Goal: Task Accomplishment & Management: Complete application form

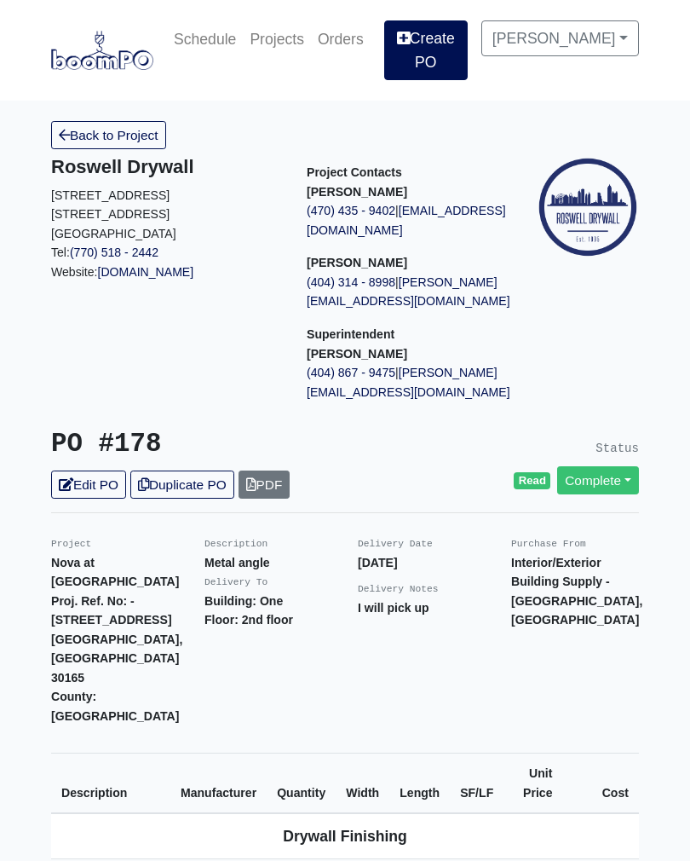
click at [440, 48] on link "Create PO" at bounding box center [425, 50] width 83 height 60
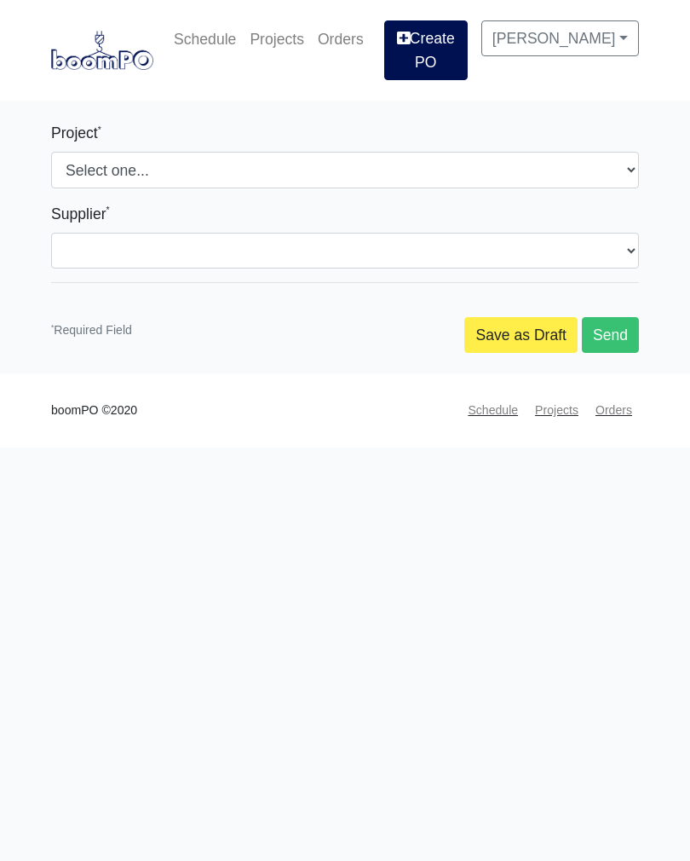
select select
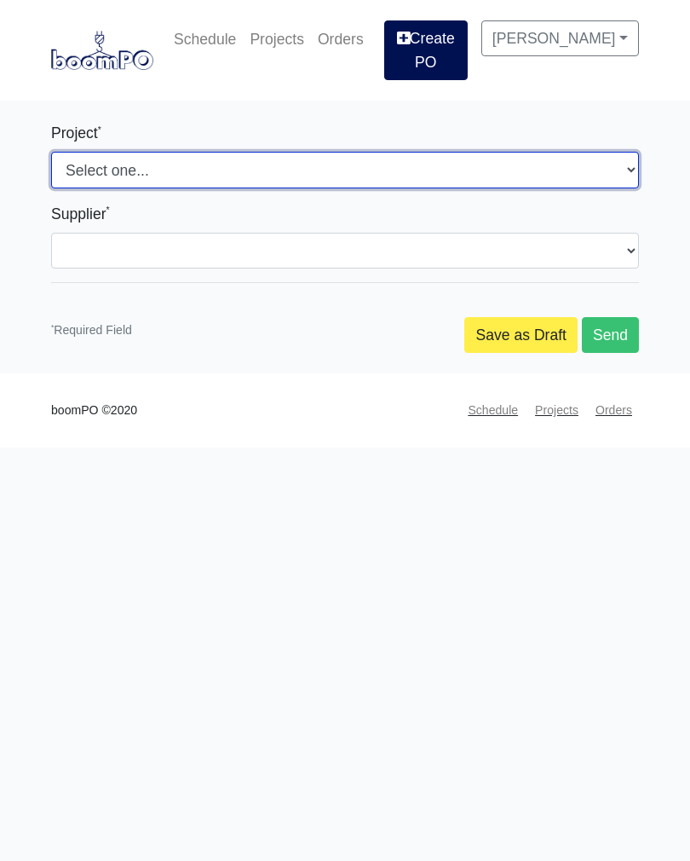
click at [229, 175] on select "Select one... Southern Post Nova at [GEOGRAPHIC_DATA]" at bounding box center [345, 170] width 588 height 36
select select "159"
select select
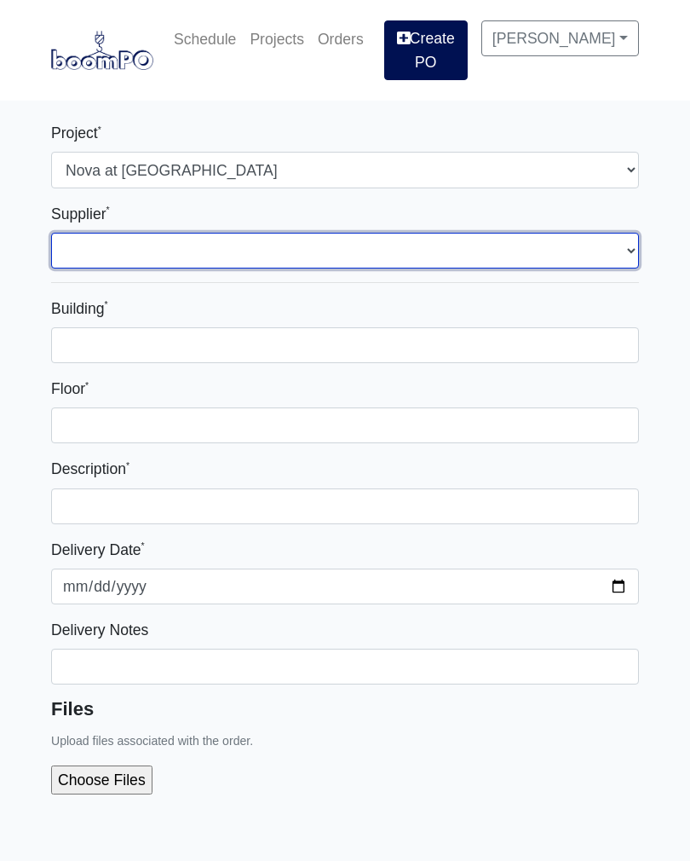
click at [204, 255] on select "Select one... Interior/Exterior Building Supply - [GEOGRAPHIC_DATA], [GEOGRAPHI…" at bounding box center [345, 251] width 588 height 36
select select "848"
select select
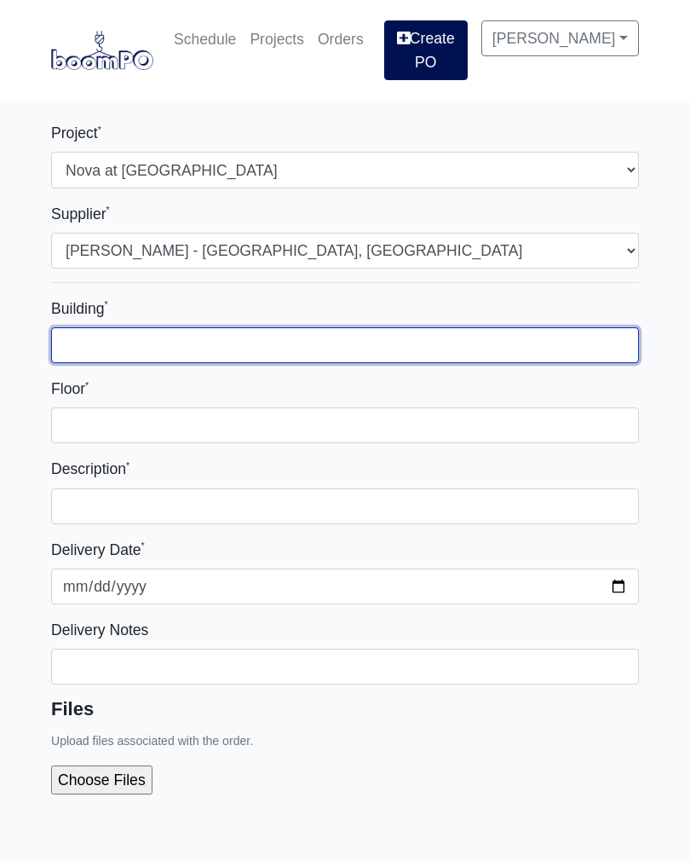
click at [200, 345] on input "Building *" at bounding box center [345, 345] width 588 height 36
type input "One"
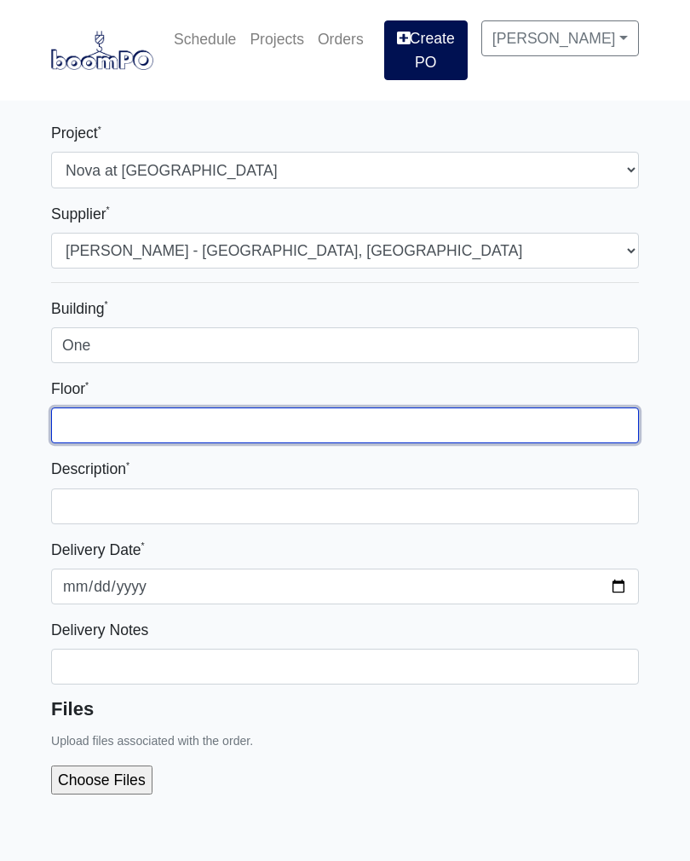
click at [181, 434] on input "Floor *" at bounding box center [345, 425] width 588 height 36
type input "3rd and 2nd floor"
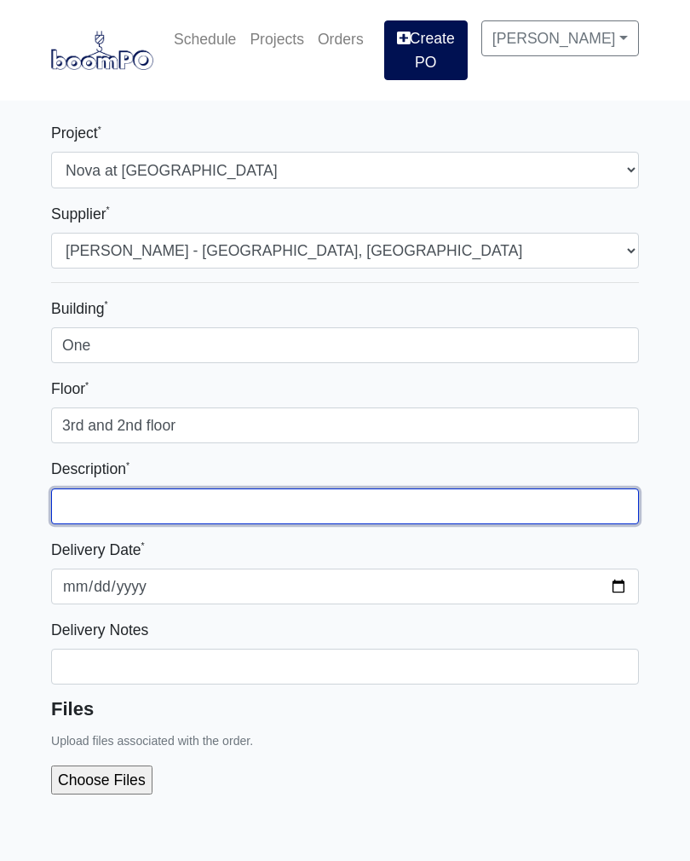
click at [237, 514] on input "text" at bounding box center [345, 506] width 588 height 36
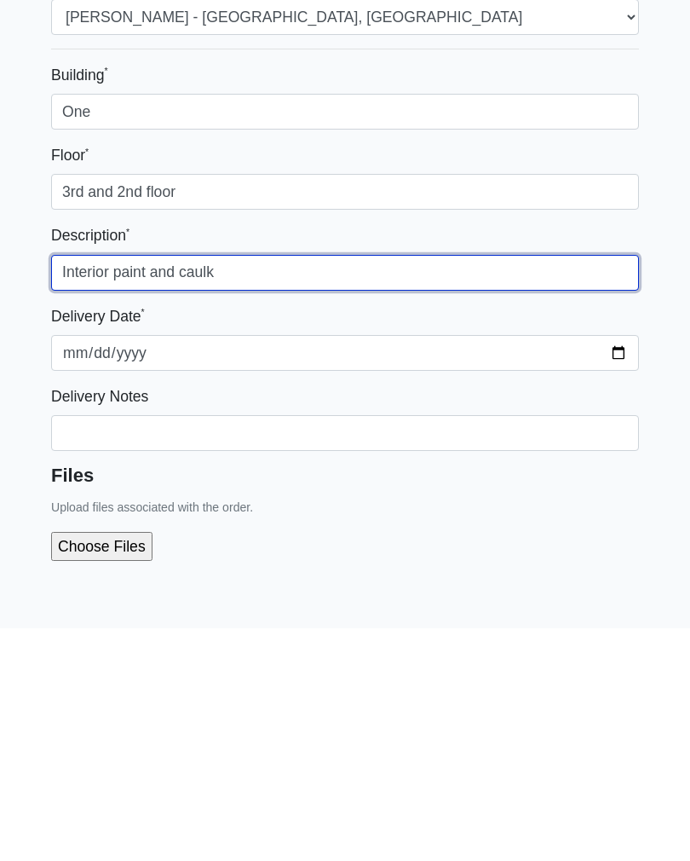
scroll to position [43, 0]
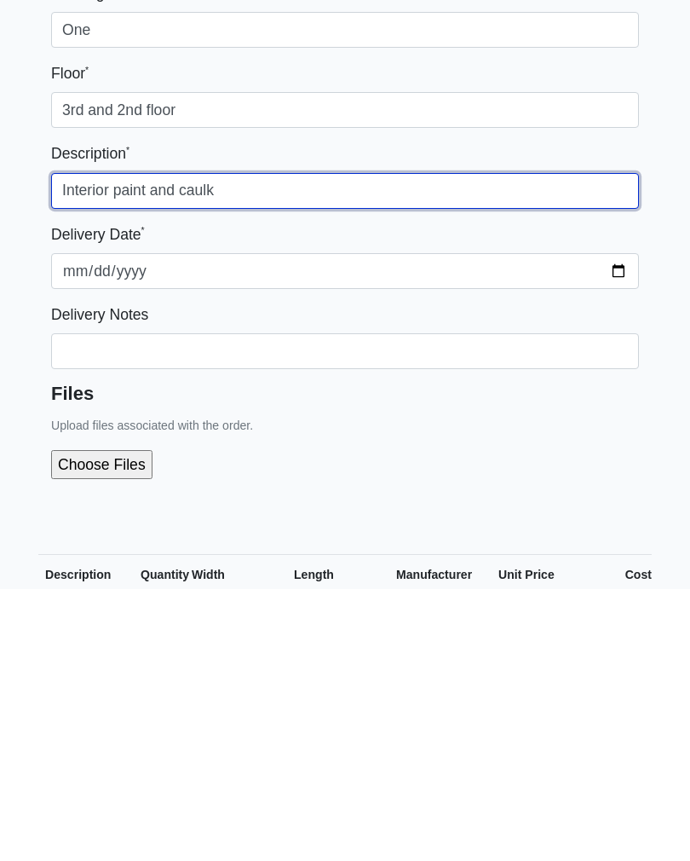
type input "Interior paint and caulk"
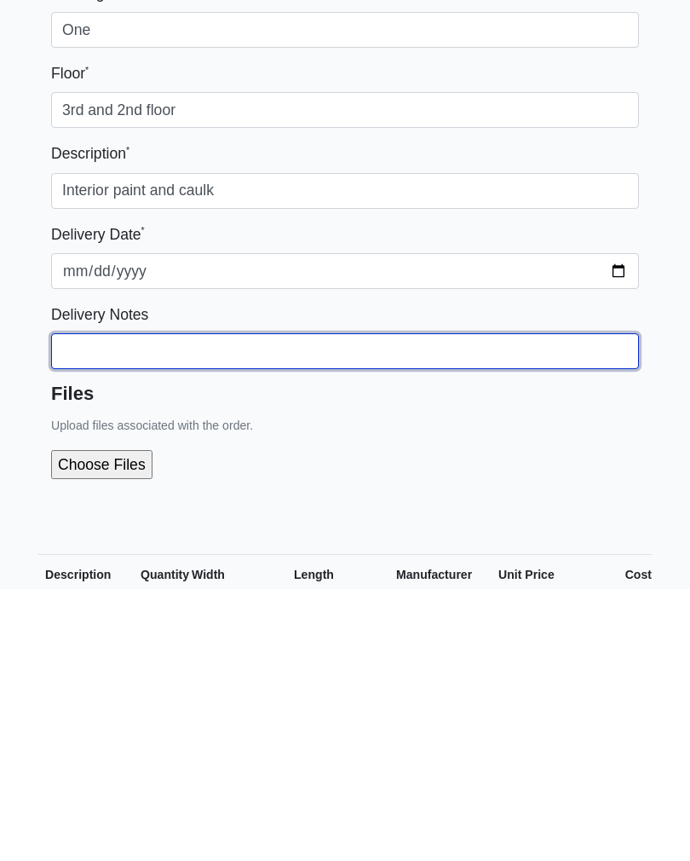
click at [321, 605] on input "Building *" at bounding box center [345, 623] width 588 height 36
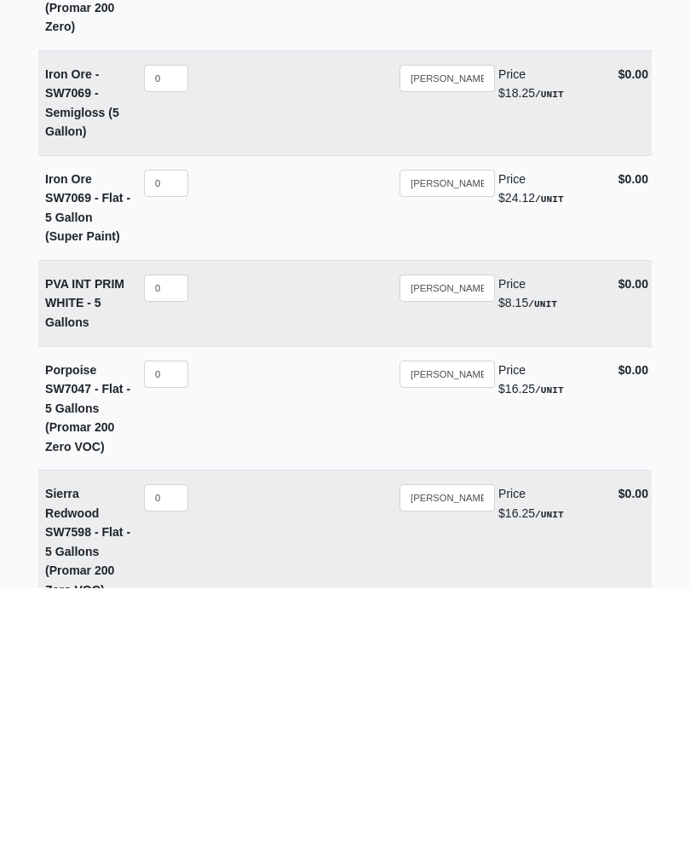
scroll to position [11736, 0]
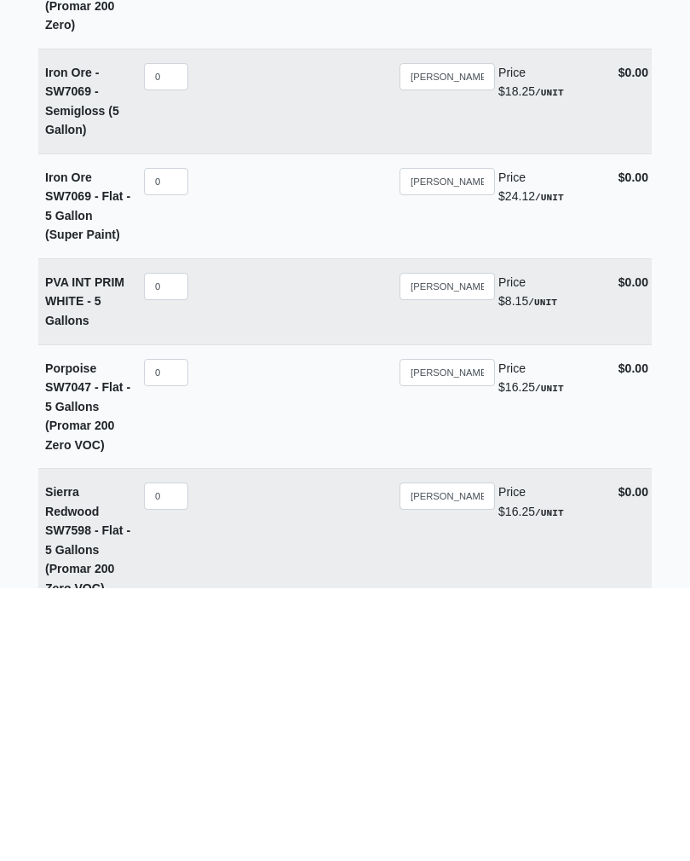
type input "I will pick up"
select select
type input "2"
select select
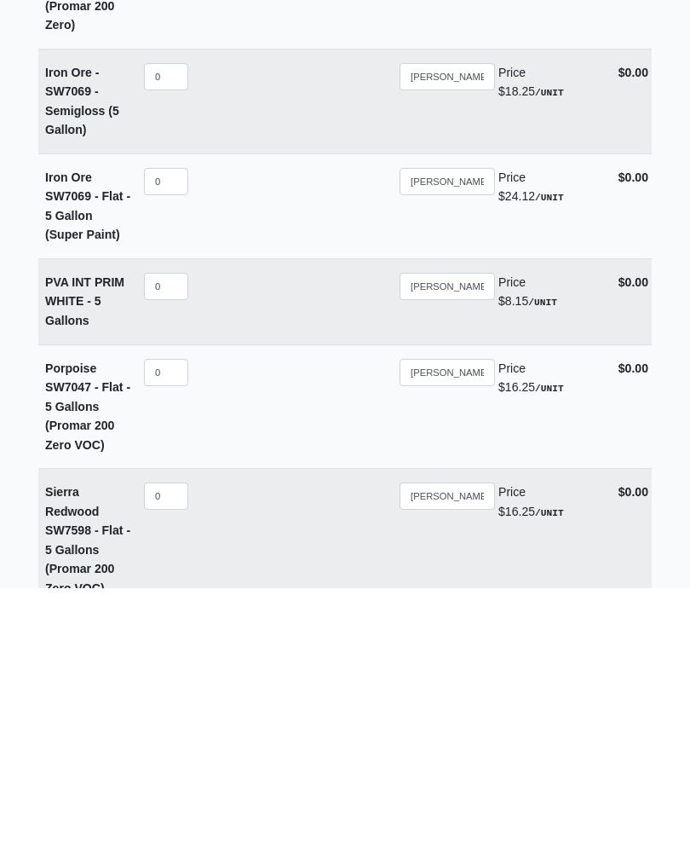
type input "25"
select select
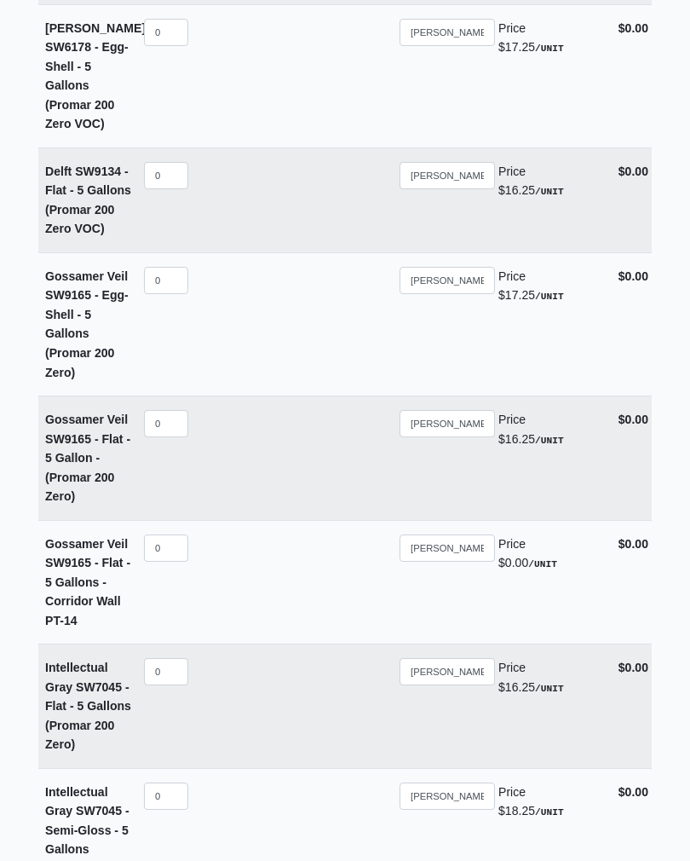
scroll to position [11145, 0]
type input "25"
click at [177, 536] on input "0" at bounding box center [166, 549] width 44 height 27
select select
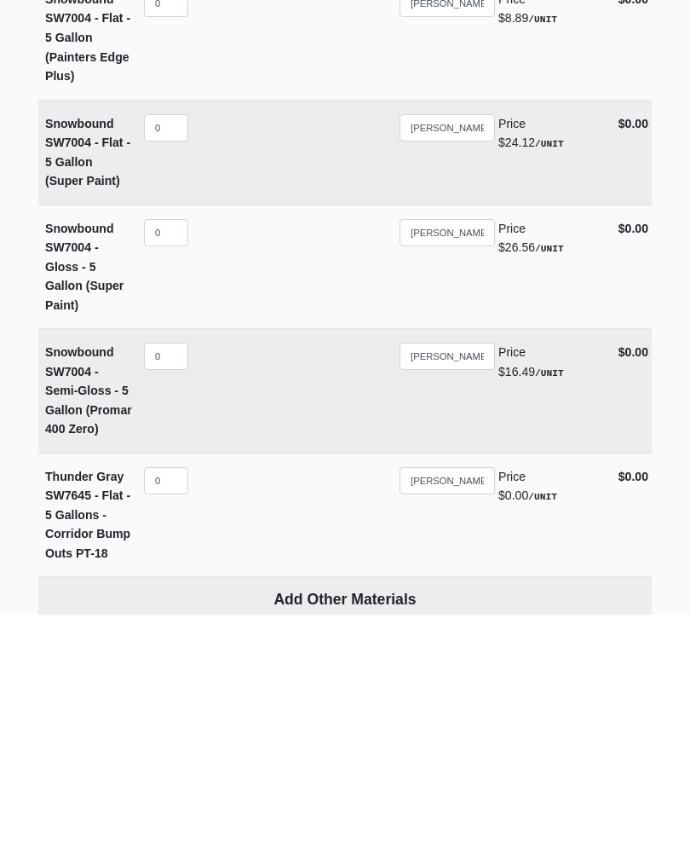
scroll to position [12896, 0]
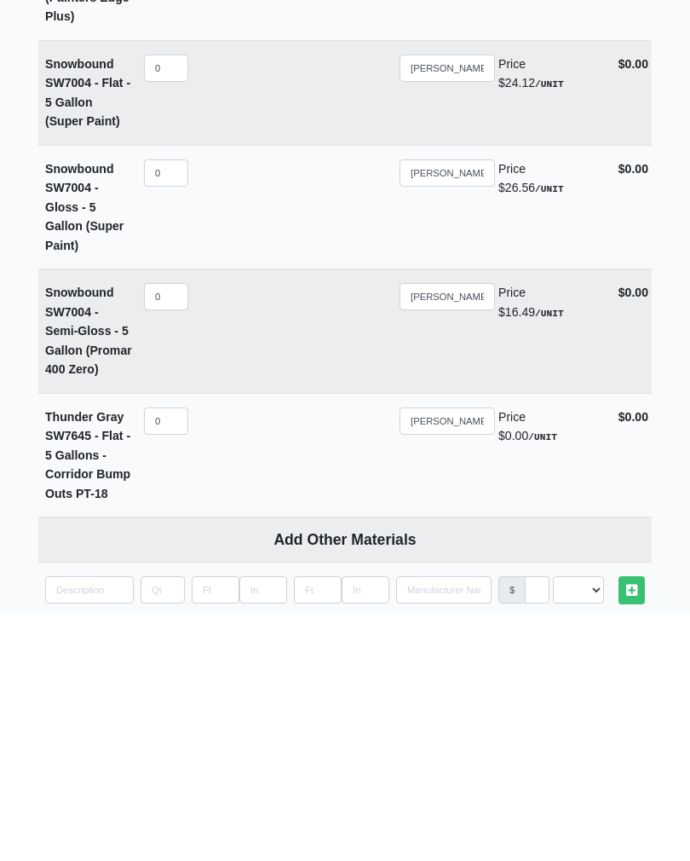
type input "20"
click at [93, 822] on input "quantity" at bounding box center [89, 835] width 89 height 27
type input "1"
select select
type input "10"
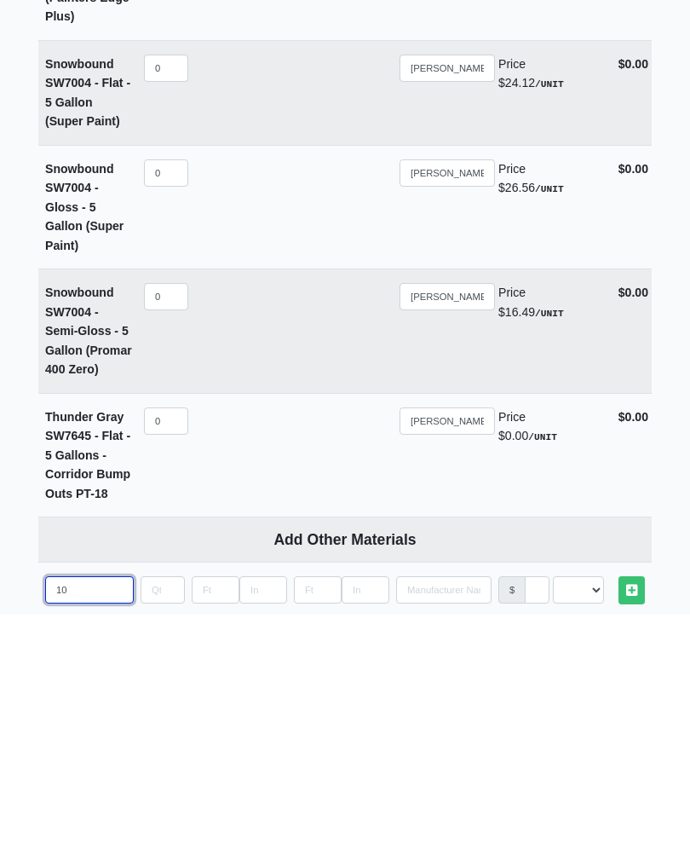
select select
type input "105"
select select
type input "1050"
select select
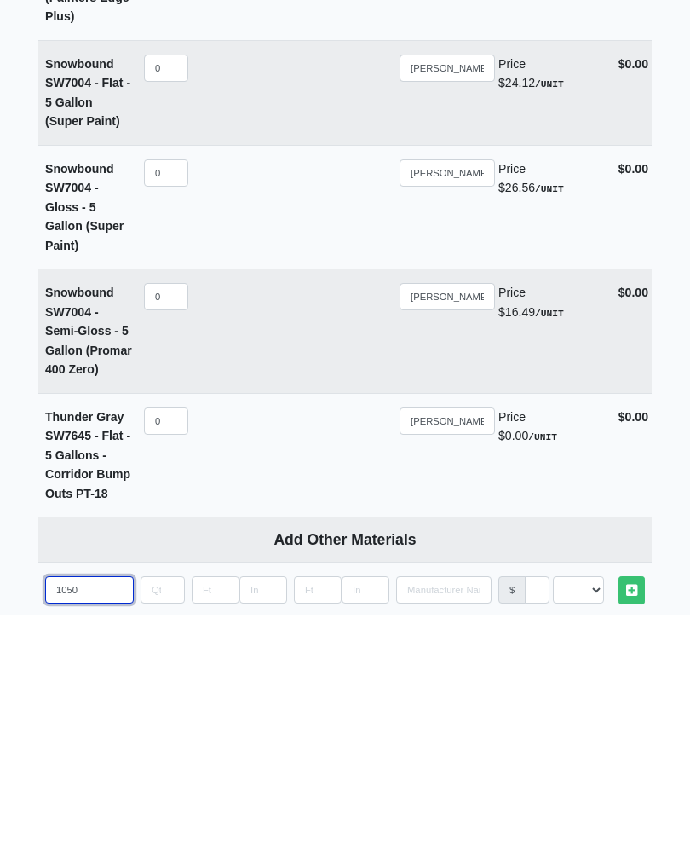
type input "1050"
select select
type input "1050 e"
select select
type input "1050 ex"
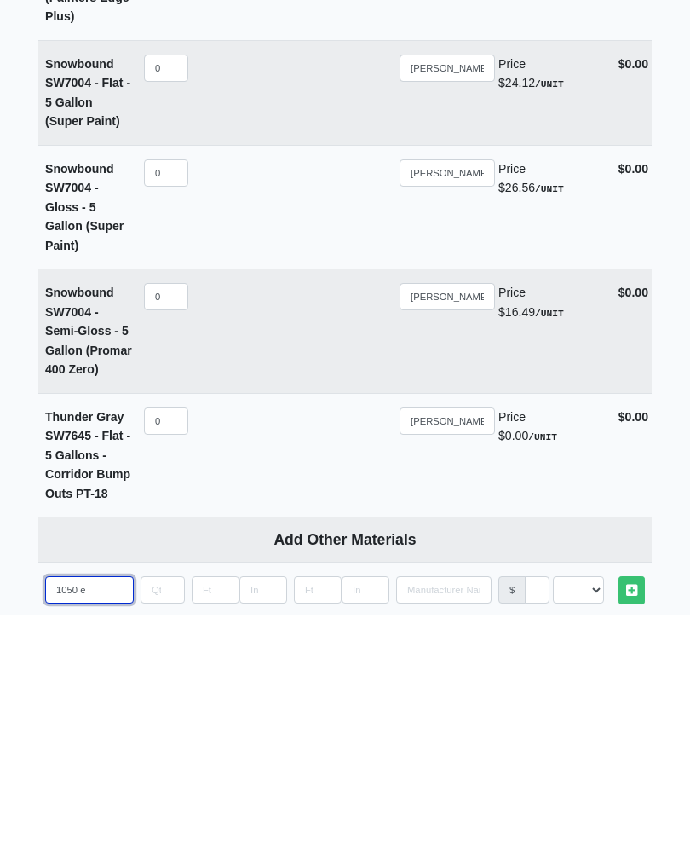
select select
type input "1050 ext"
select select
type input "1050 exte"
select select
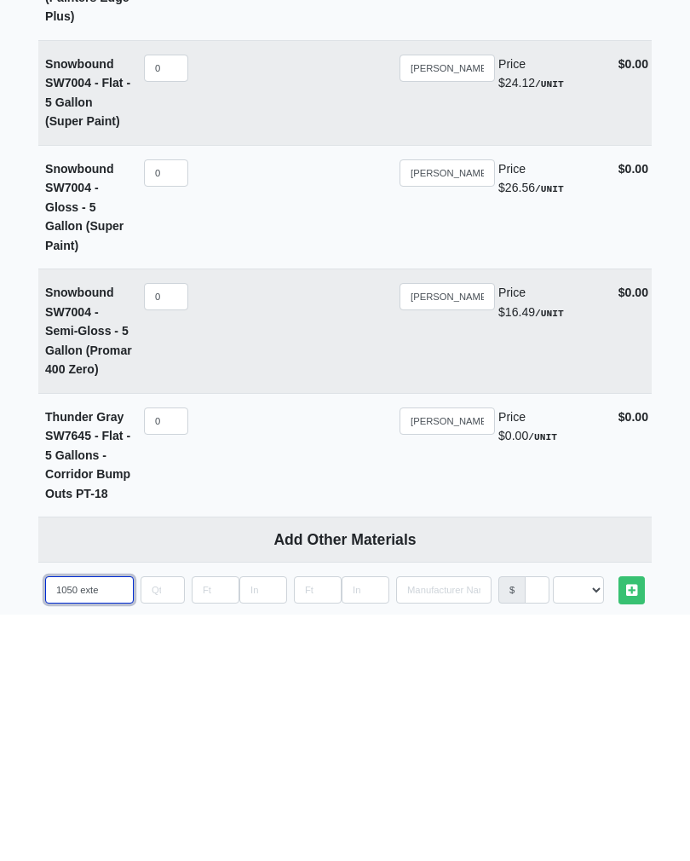
type input "1050 exter"
select select
type input "1050 exterior"
select select
type input "1050 exterior"
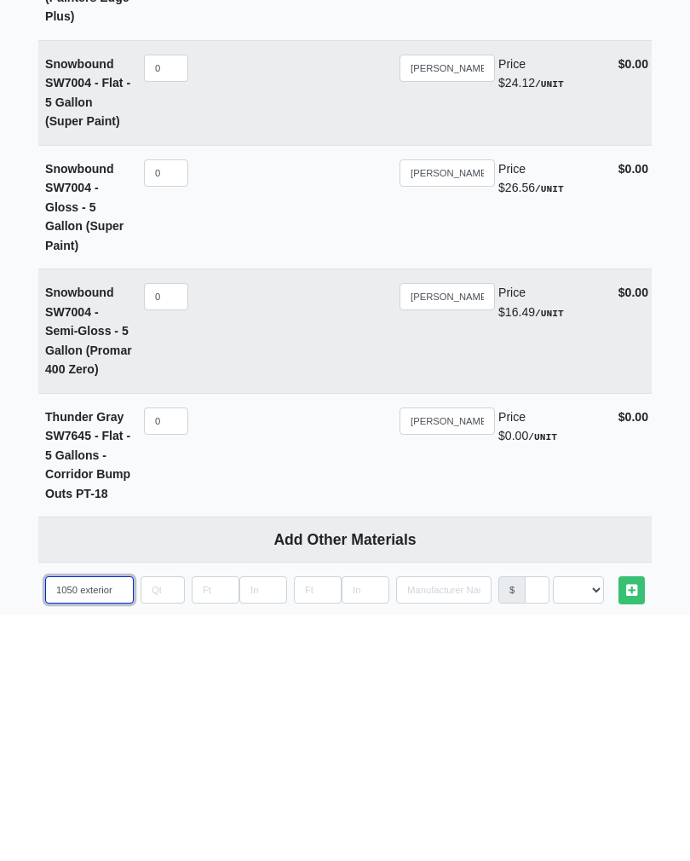
select select
type input "1050 exterior c"
select select
type input "1050 exterior ca"
select select
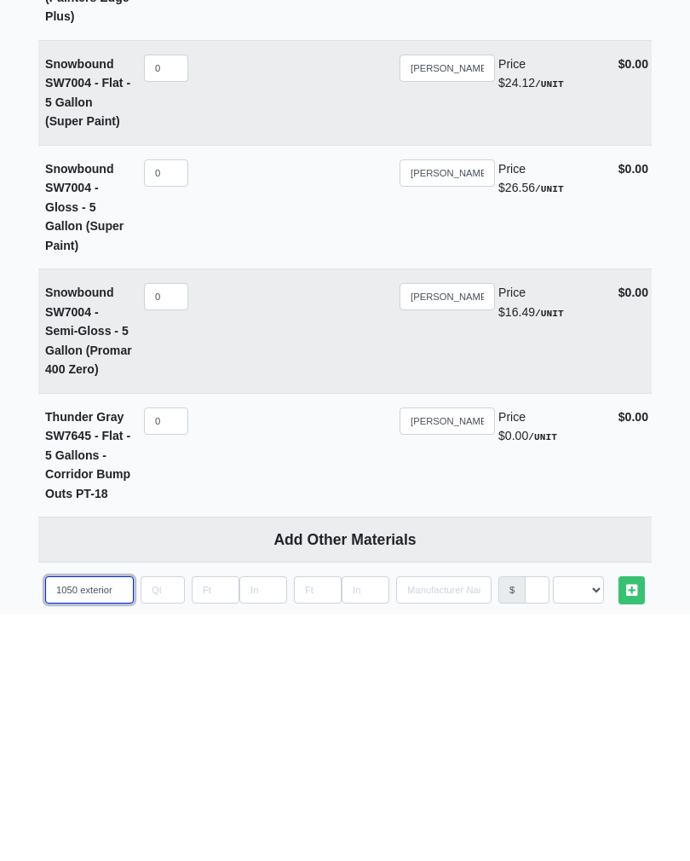
type input "1050 exterior cau"
select select
type input "1050 exterior [MEDICAL_DATA]"
select select
type input "1050 exterior caulk"
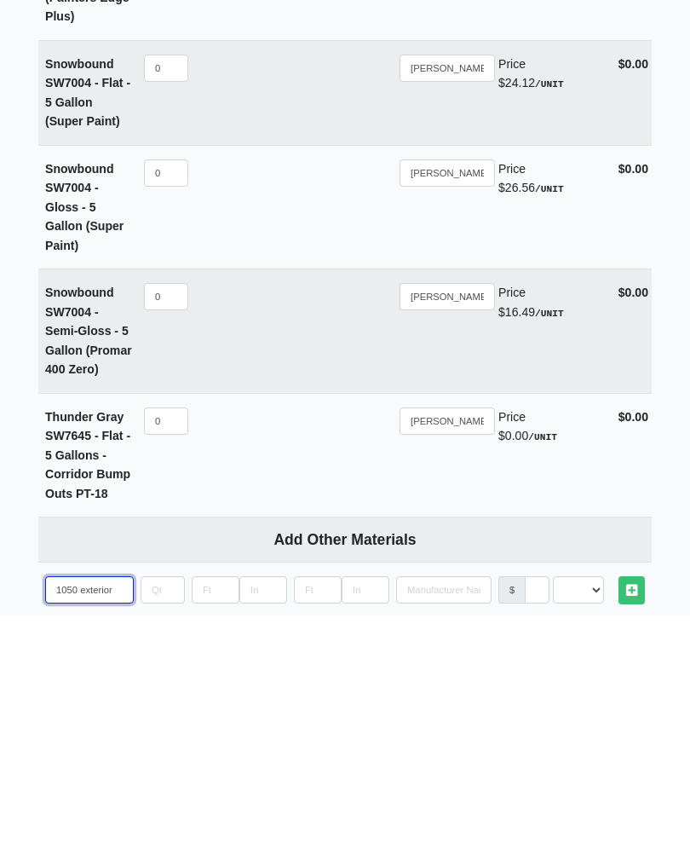
select select
type input "1050 exterior caulk"
select select
type input "1050 exterior caulk"
click at [180, 822] on input "quantity" at bounding box center [163, 835] width 44 height 27
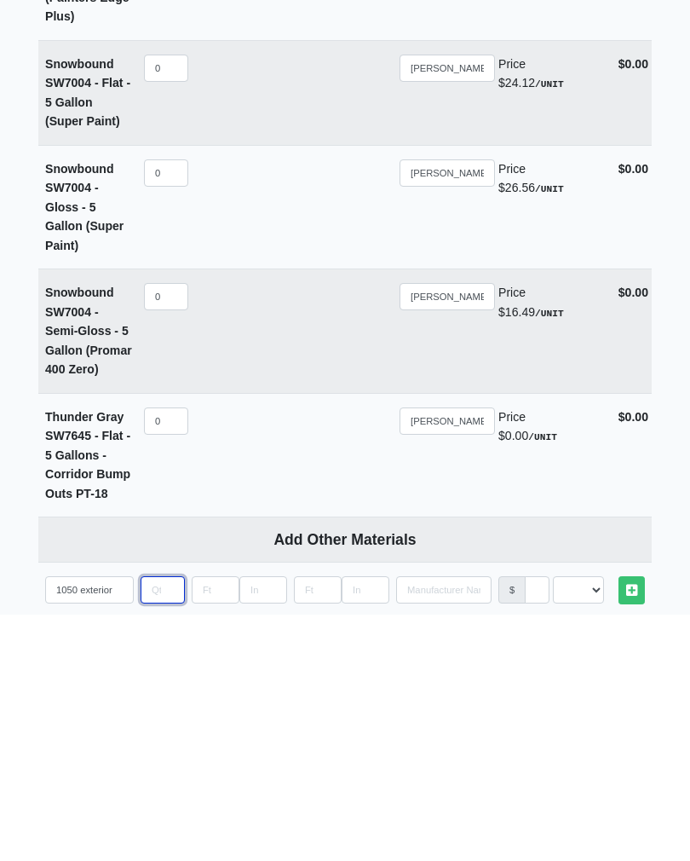
type input "6"
select select
type input "60"
select select
type input "60"
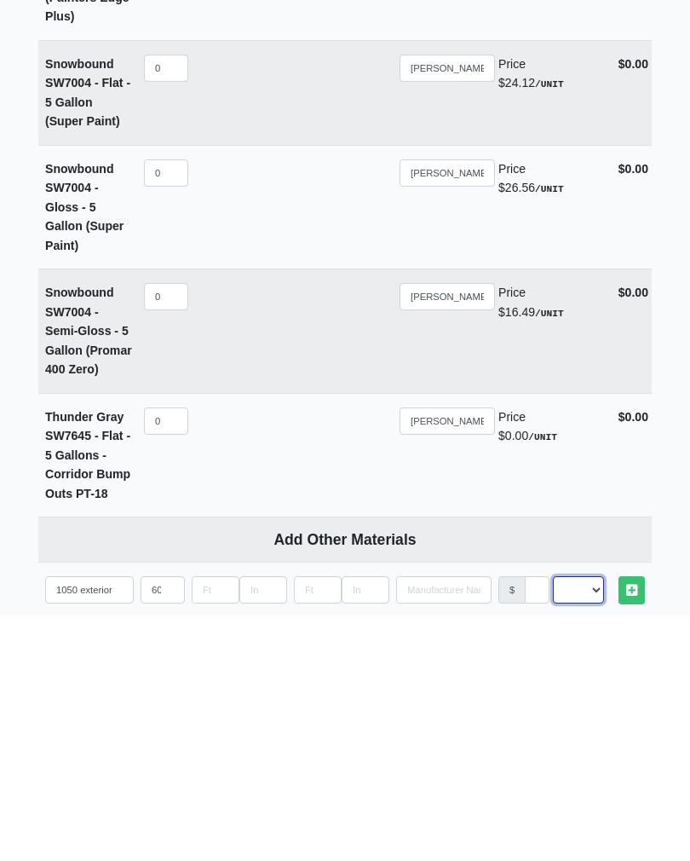
click at [594, 822] on select "Select an Option! UNIT MLF LF MSQFT SQFT" at bounding box center [578, 835] width 51 height 27
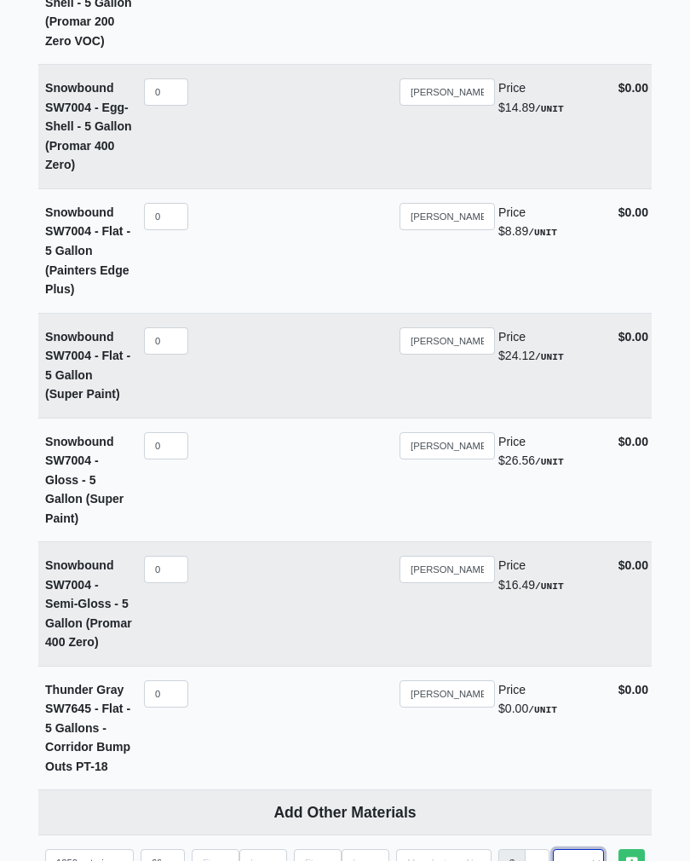
select select "2"
click at [632, 856] on icon at bounding box center [631, 862] width 11 height 13
select select
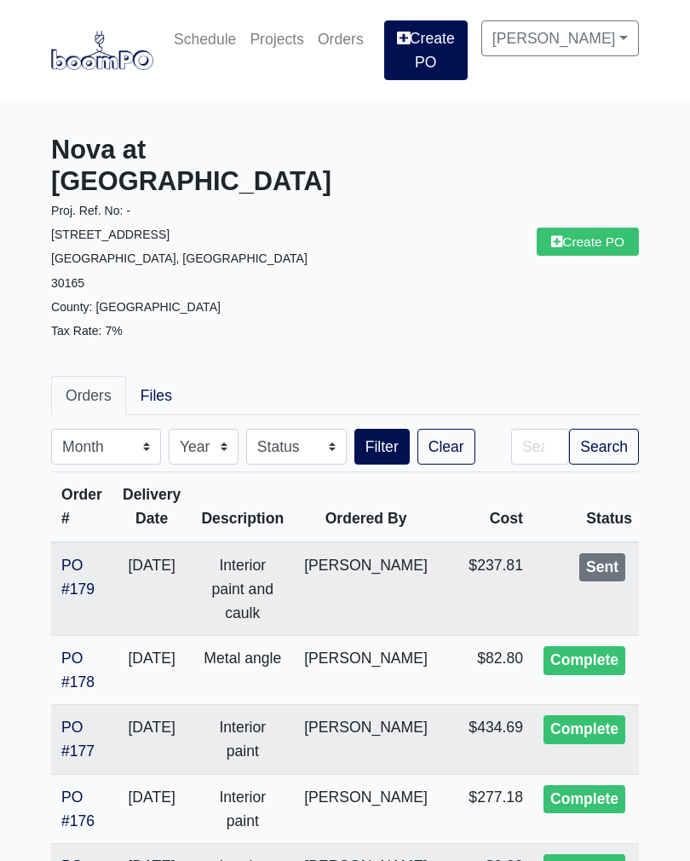
click at [81, 556] on link "PO #179" at bounding box center [77, 576] width 33 height 41
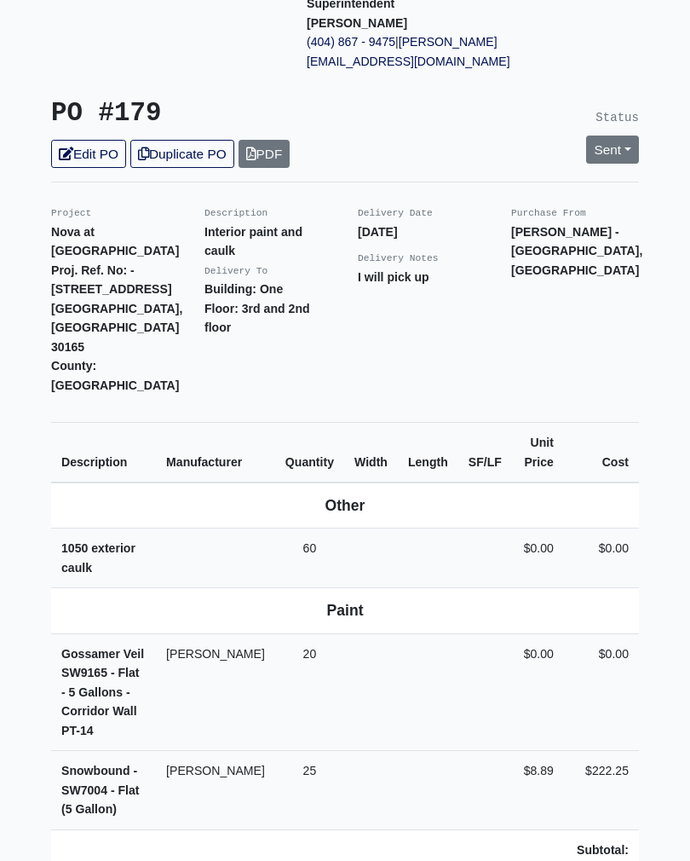
scroll to position [358, 0]
